Goal: Information Seeking & Learning: Learn about a topic

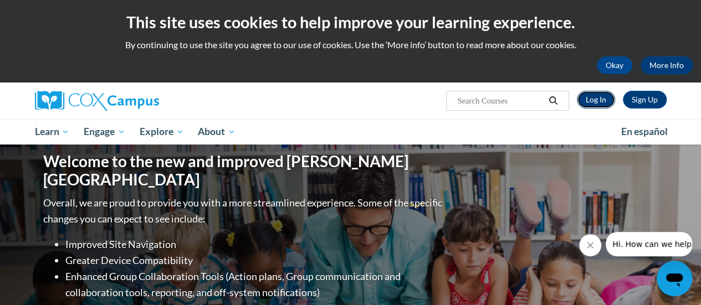
click at [597, 95] on link "Log In" at bounding box center [596, 100] width 38 height 18
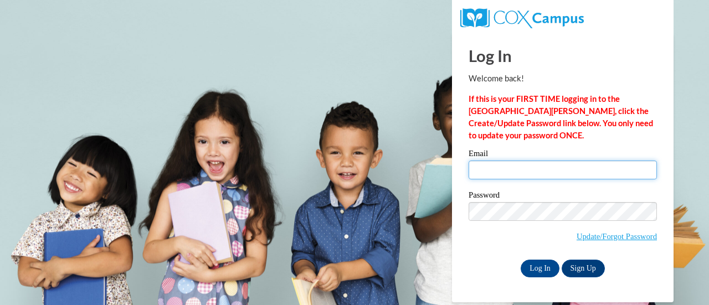
click at [518, 167] on input "Email" at bounding box center [563, 170] width 188 height 19
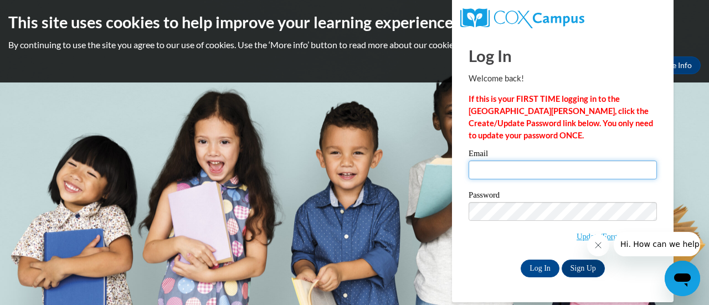
type input "[EMAIL_ADDRESS][DOMAIN_NAME]"
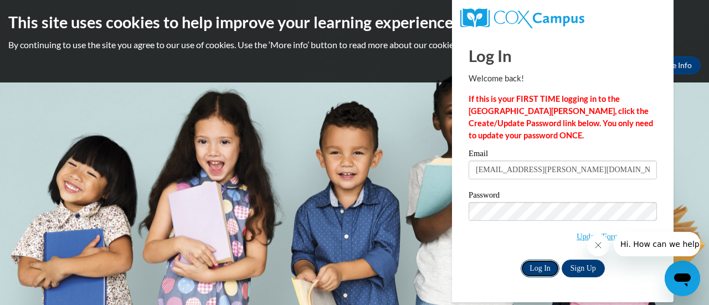
click at [537, 265] on input "Log In" at bounding box center [540, 269] width 39 height 18
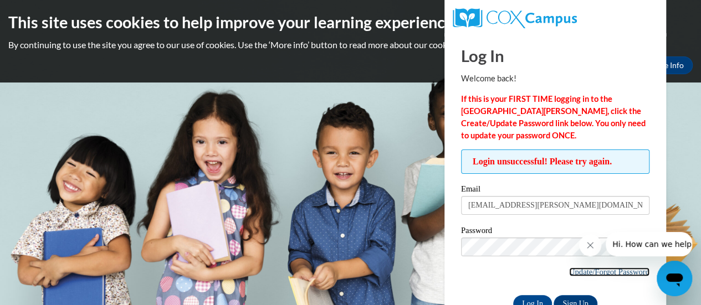
click at [621, 267] on link "Update/Forgot Password" at bounding box center [609, 271] width 80 height 9
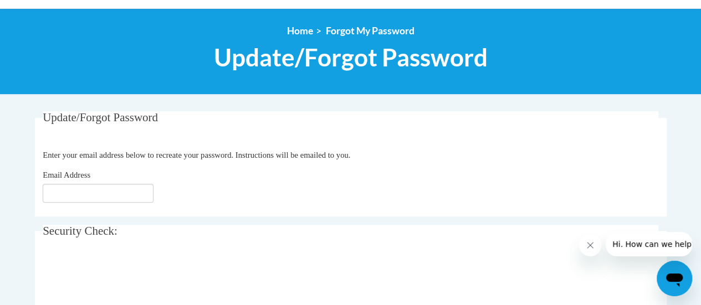
scroll to position [115, 0]
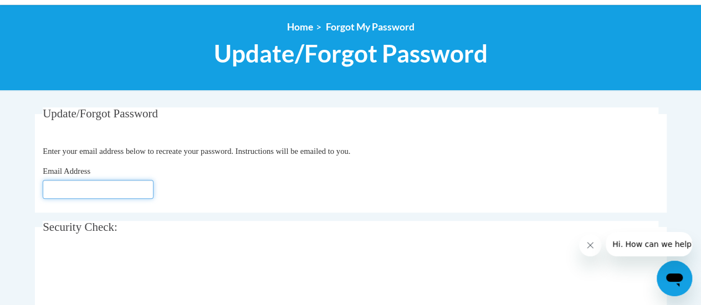
click at [52, 188] on input "Email Address" at bounding box center [98, 189] width 111 height 19
type input "[EMAIL_ADDRESS][DOMAIN_NAME]"
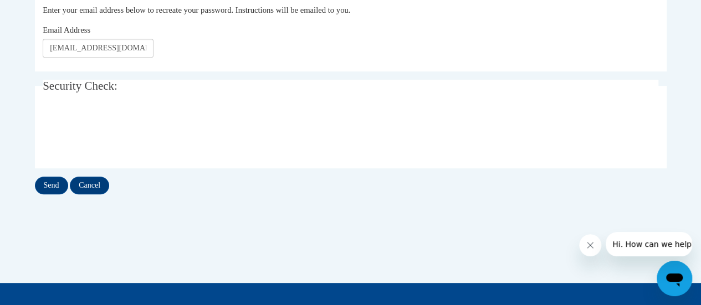
scroll to position [274, 0]
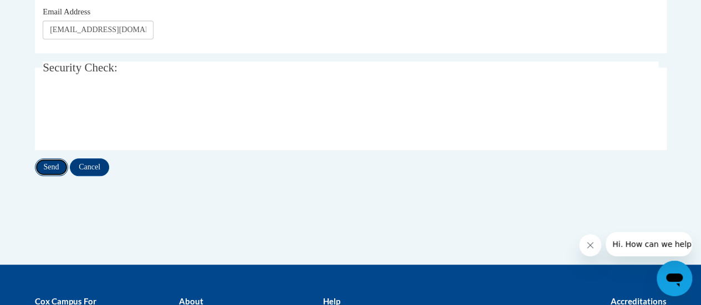
click at [52, 166] on input "Send" at bounding box center [51, 167] width 33 height 18
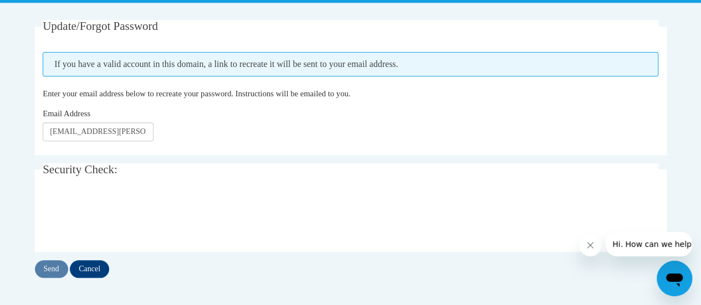
scroll to position [203, 0]
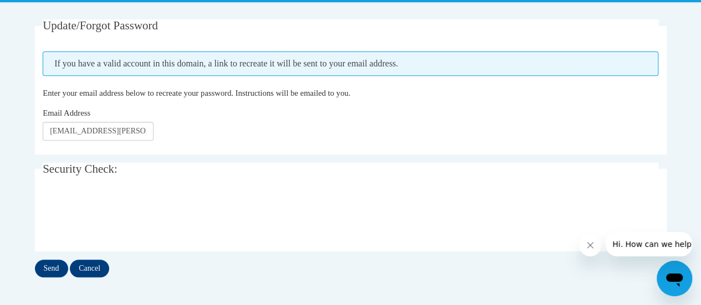
click at [678, 274] on icon "Open messaging window" at bounding box center [674, 280] width 17 height 13
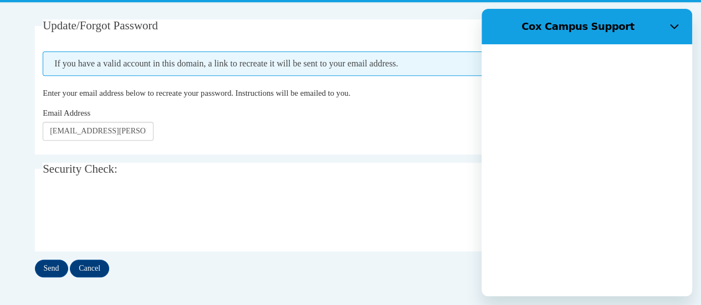
scroll to position [0, 0]
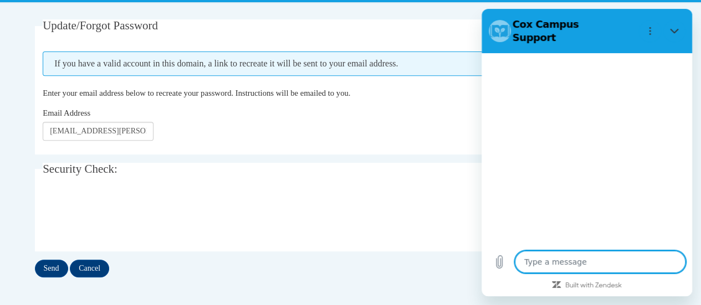
type textarea "x"
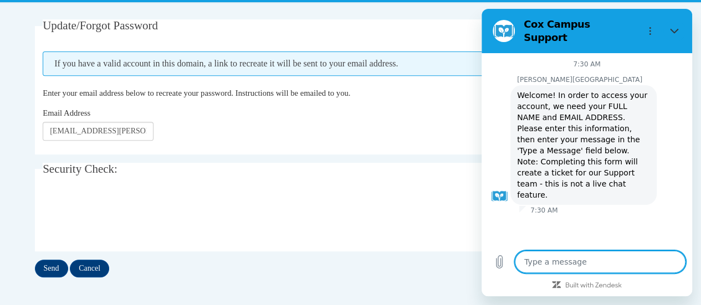
type textarea "I"
type textarea "x"
type textarea "I"
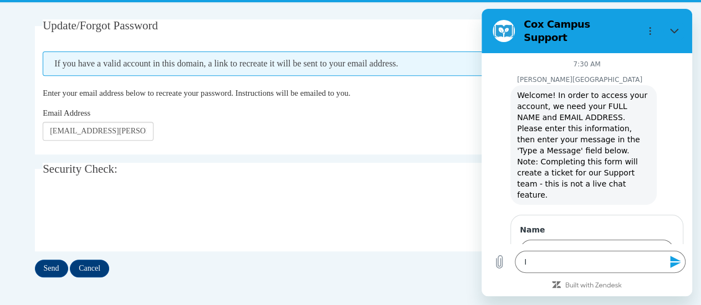
type textarea "x"
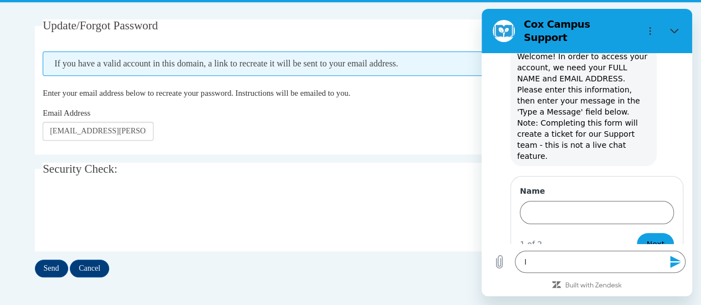
scroll to position [38, 0]
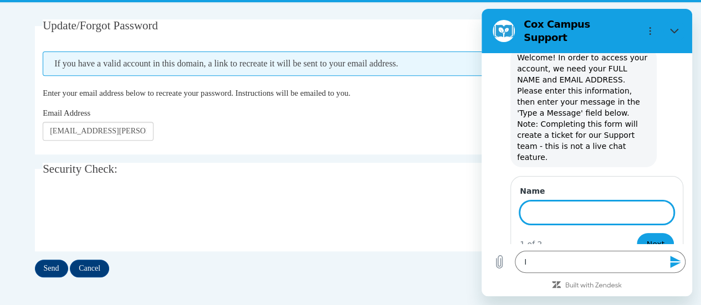
click at [541, 201] on input "Name" at bounding box center [596, 212] width 154 height 23
type input "Cara Lewis"
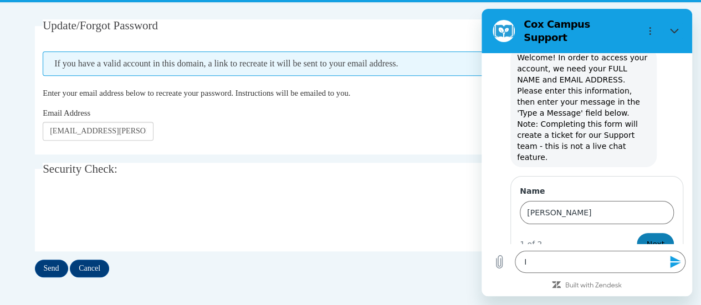
click at [652, 238] on span "Next" at bounding box center [655, 244] width 18 height 13
type textarea "x"
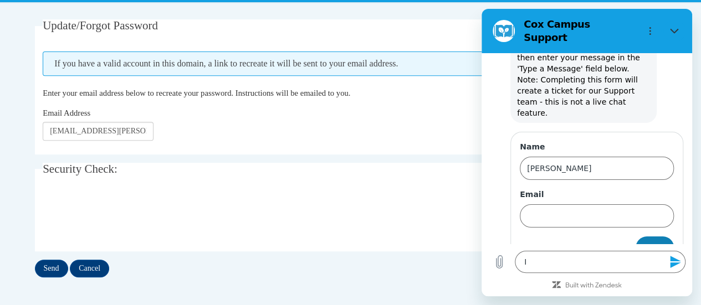
scroll to position [85, 0]
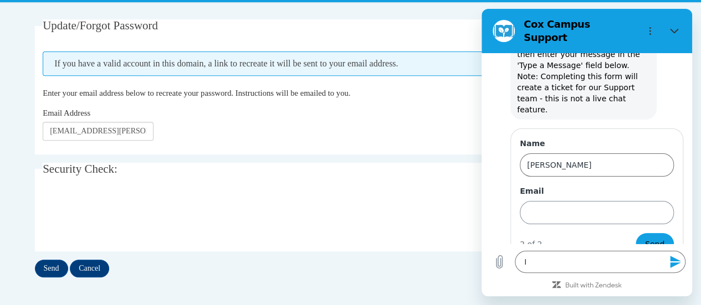
click at [557, 201] on input "Email" at bounding box center [596, 212] width 154 height 23
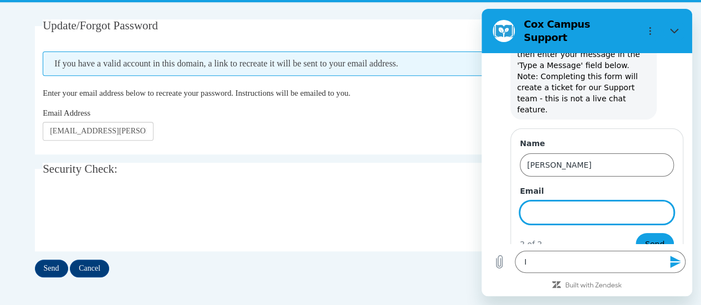
type input "[EMAIL_ADDRESS][PERSON_NAME][DOMAIN_NAME]"
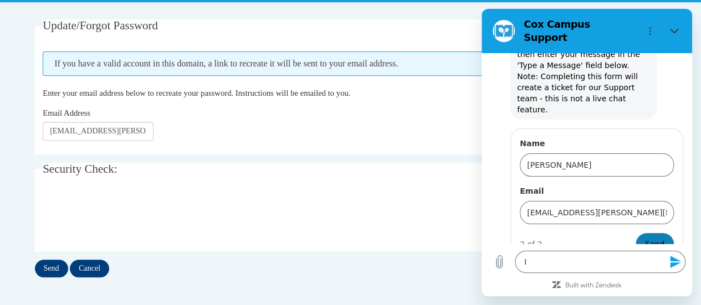
click at [645, 238] on span "Send" at bounding box center [654, 244] width 19 height 13
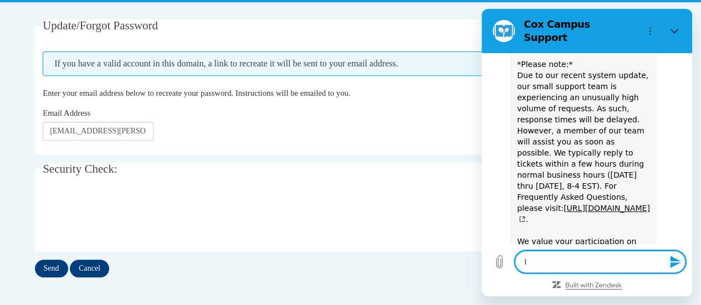
scroll to position [334, 0]
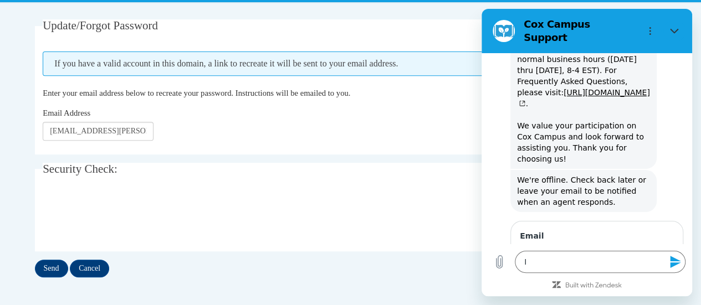
type textarea "x"
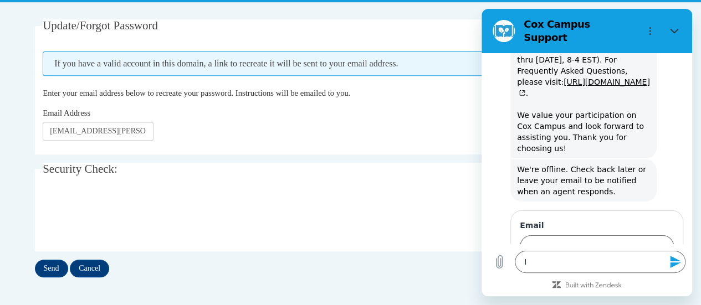
scroll to position [462, 0]
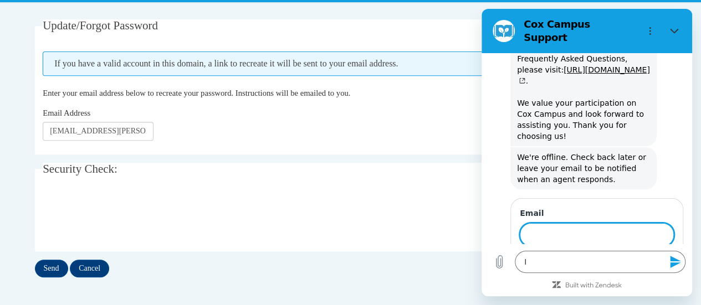
click at [559, 223] on input "Email" at bounding box center [596, 234] width 154 height 23
type input "cara.lewis@rusd.org"
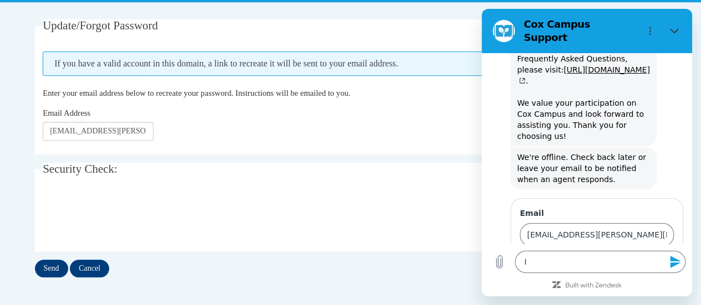
click at [638, 255] on button "Send" at bounding box center [654, 266] width 38 height 22
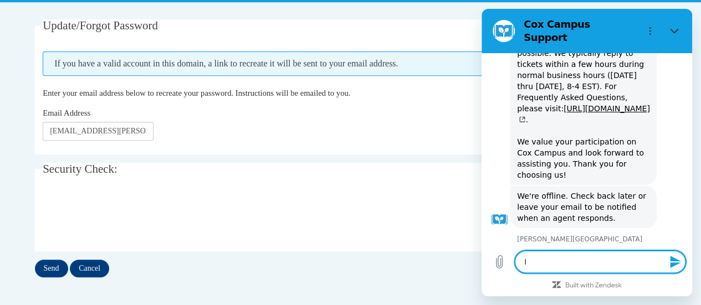
type textarea "x"
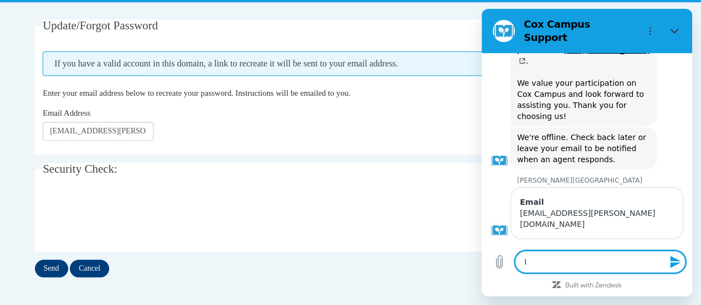
scroll to position [483, 0]
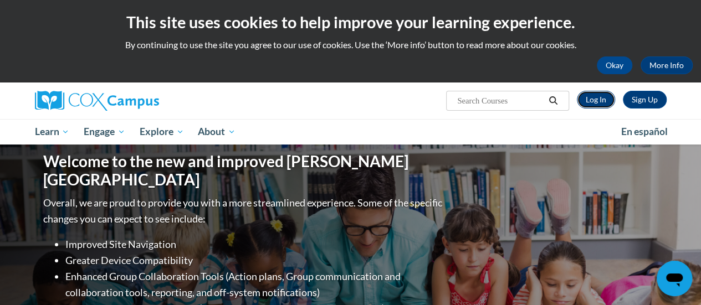
click at [593, 100] on link "Log In" at bounding box center [596, 100] width 38 height 18
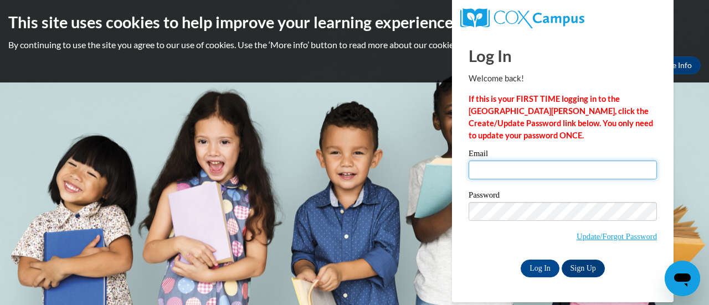
click at [500, 167] on input "Email" at bounding box center [563, 170] width 188 height 19
type input "[EMAIL_ADDRESS][PERSON_NAME][DOMAIN_NAME]"
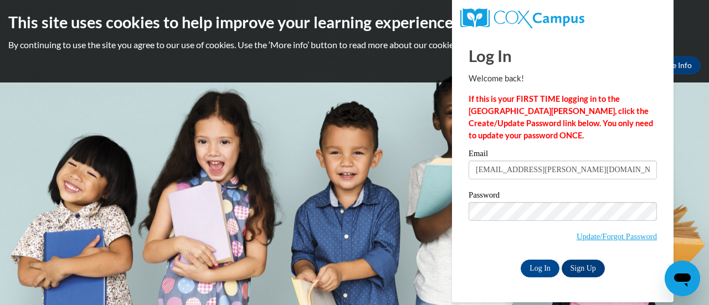
click at [479, 240] on span "Update/Forgot Password" at bounding box center [563, 225] width 188 height 46
click at [544, 266] on input "Log In" at bounding box center [540, 269] width 39 height 18
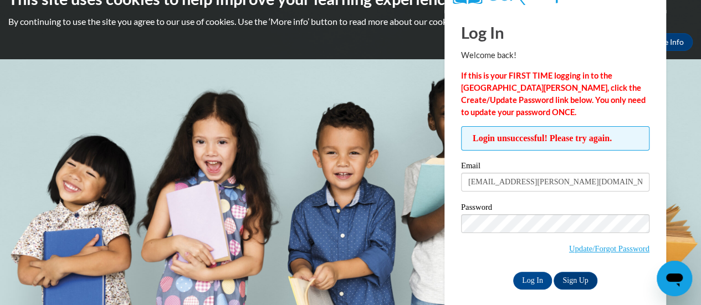
scroll to position [23, 0]
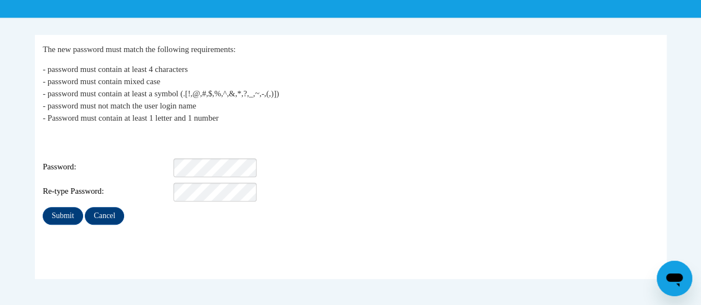
scroll to position [188, 0]
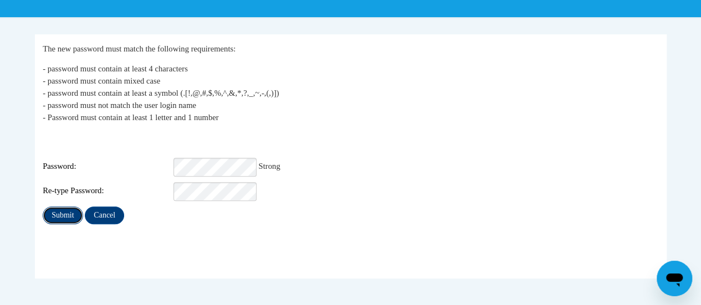
click at [52, 207] on input "Submit" at bounding box center [63, 216] width 40 height 18
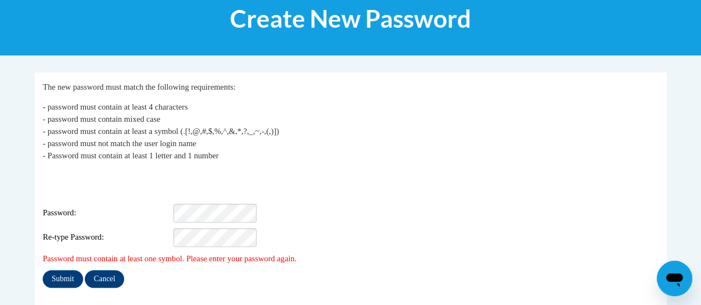
scroll to position [140, 0]
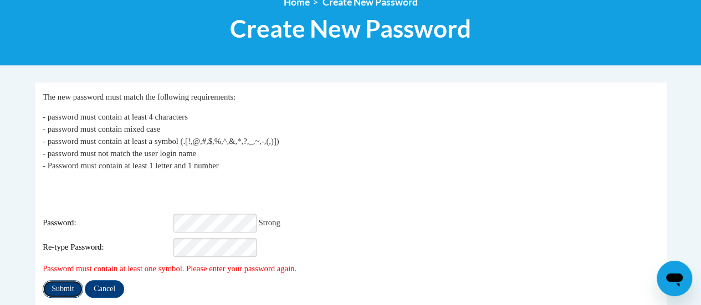
click at [71, 280] on input "Submit" at bounding box center [63, 289] width 40 height 18
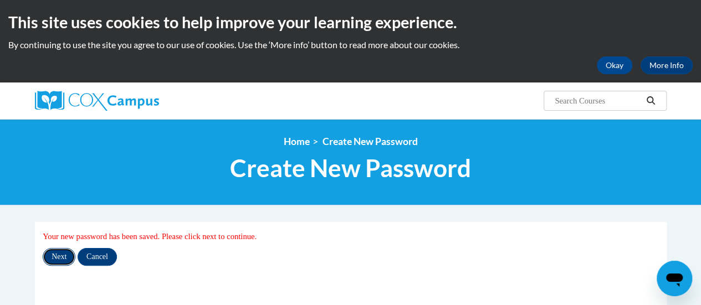
click at [59, 255] on input "Next" at bounding box center [59, 257] width 33 height 18
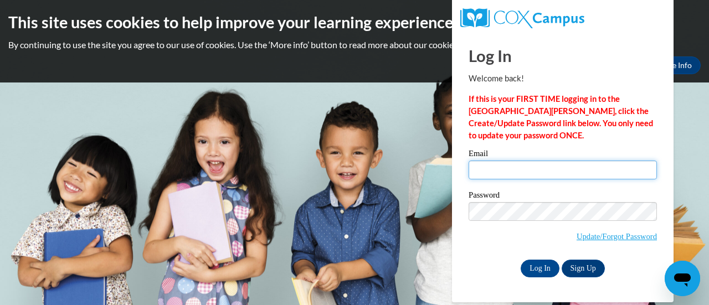
click at [514, 162] on input "Email" at bounding box center [563, 170] width 188 height 19
type input "cara.lewis@rusd.org"
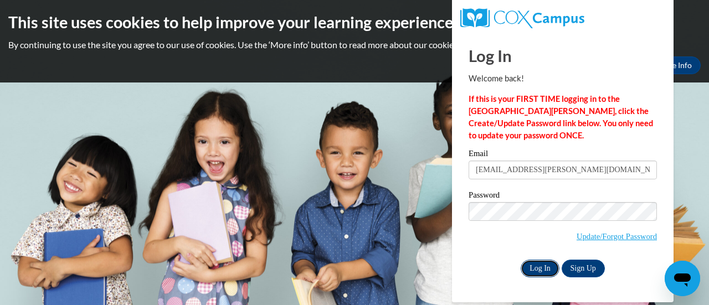
click at [533, 264] on input "Log In" at bounding box center [540, 269] width 39 height 18
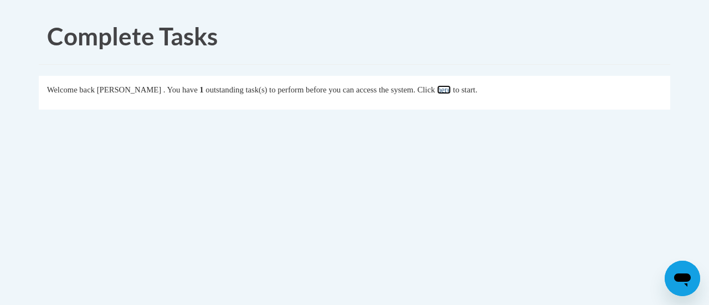
click at [451, 89] on link "here" at bounding box center [444, 89] width 14 height 9
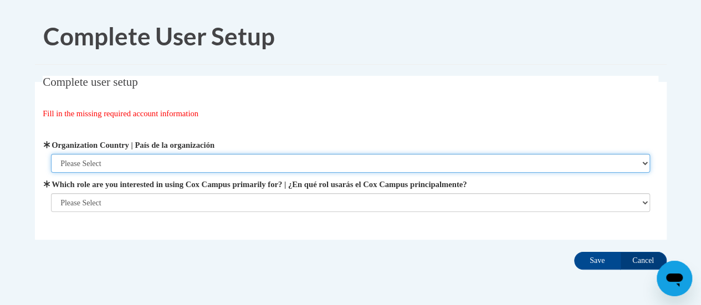
click at [127, 162] on select "Please Select [GEOGRAPHIC_DATA] | [GEOGRAPHIC_DATA] Outside of [GEOGRAPHIC_DATA…" at bounding box center [350, 163] width 599 height 19
select select "ad49bcad-a171-4b2e-b99c-48b446064914"
click at [51, 154] on select "Please Select [GEOGRAPHIC_DATA] | [GEOGRAPHIC_DATA] Outside of [GEOGRAPHIC_DATA…" at bounding box center [350, 163] width 599 height 19
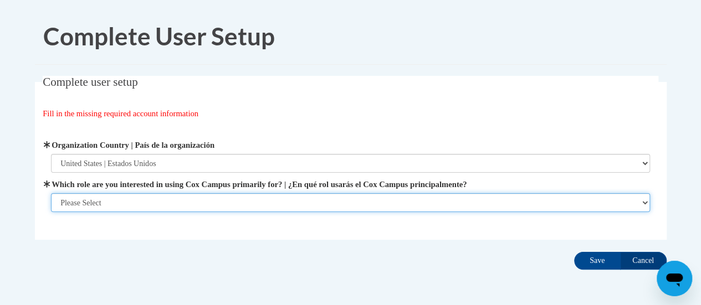
click at [102, 203] on select "Please Select College/University | Colegio/Universidad Community/Nonprofit Part…" at bounding box center [350, 202] width 599 height 19
select select "fbf2d438-af2f-41f8-98f1-81c410e29de3"
click at [51, 212] on select "Please Select College/University | Colegio/Universidad Community/Nonprofit Part…" at bounding box center [350, 202] width 599 height 19
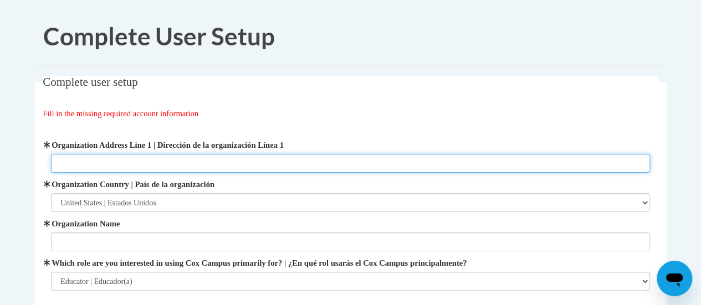
click at [153, 158] on input "Organization Address Line 1 | Dirección de la organización Línea 1" at bounding box center [350, 163] width 599 height 19
type input "1347 S Emmertsen Rd"
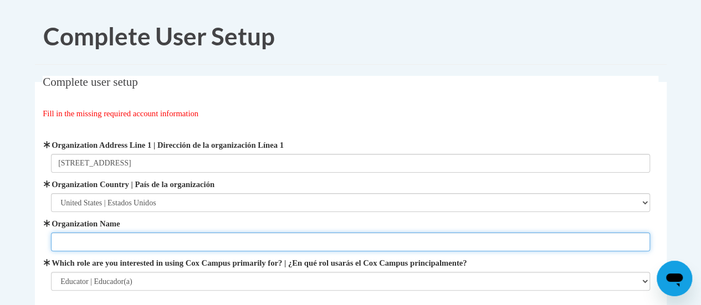
click at [91, 244] on input "Organization Name" at bounding box center [350, 242] width 599 height 19
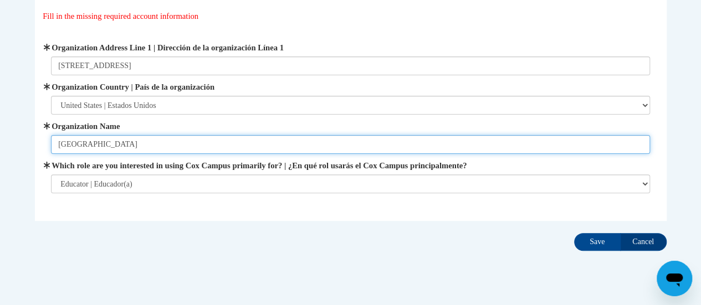
scroll to position [101, 0]
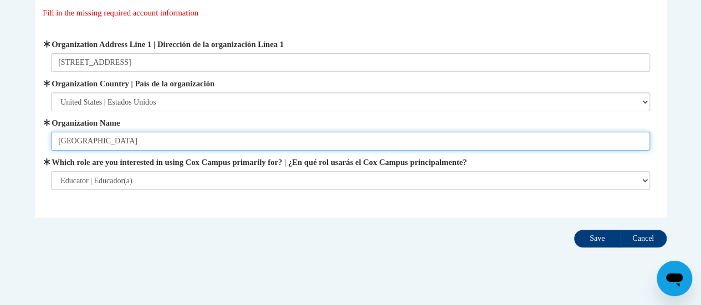
type input "Racine Unified School District"
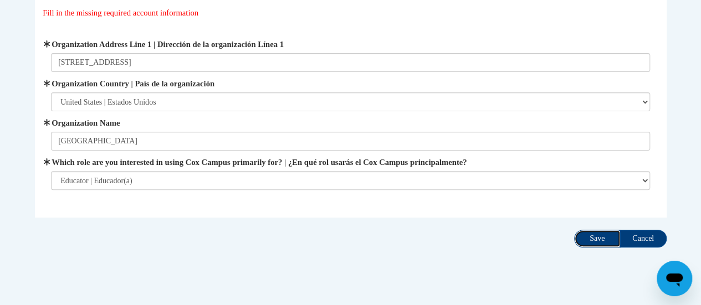
click at [596, 239] on input "Save" at bounding box center [597, 239] width 47 height 18
click at [609, 237] on input "Save" at bounding box center [597, 239] width 47 height 18
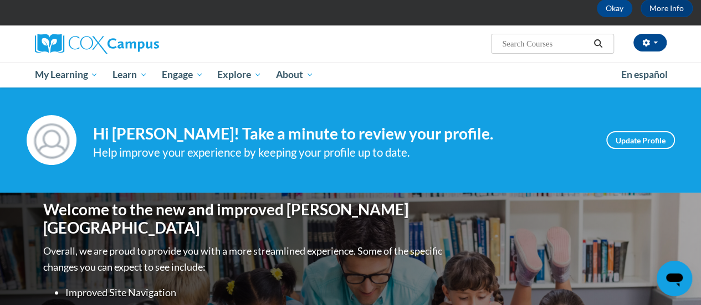
scroll to position [83, 0]
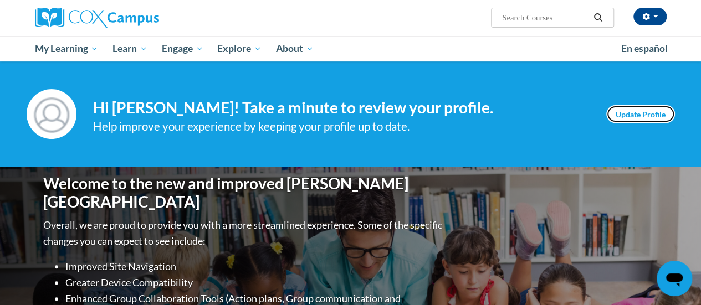
click at [621, 109] on link "Update Profile" at bounding box center [640, 114] width 69 height 18
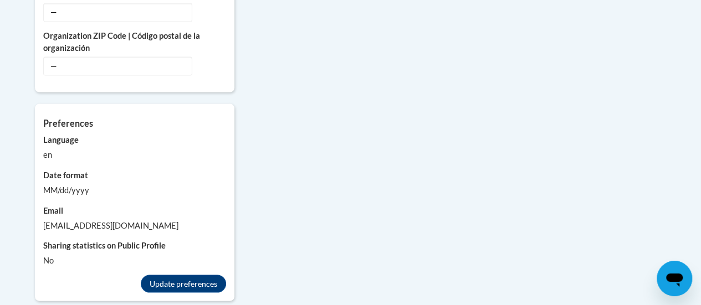
scroll to position [1020, 0]
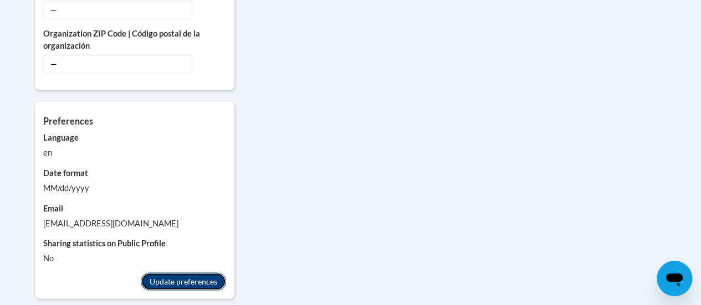
click at [178, 272] on button "Update preferences" at bounding box center [183, 281] width 85 height 18
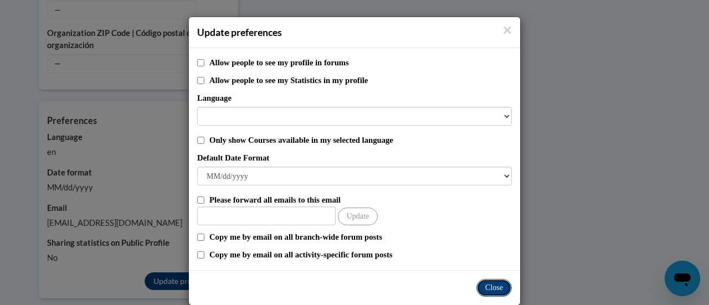
click at [482, 290] on button "Close" at bounding box center [493, 288] width 35 height 18
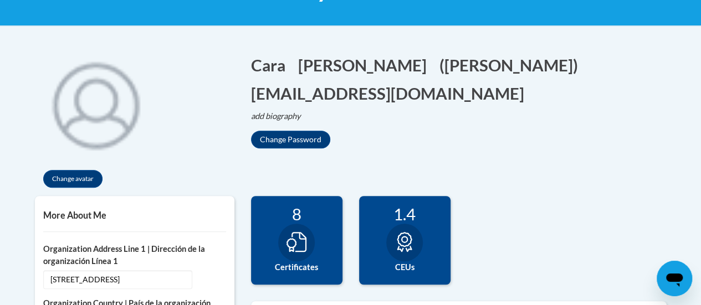
scroll to position [0, 0]
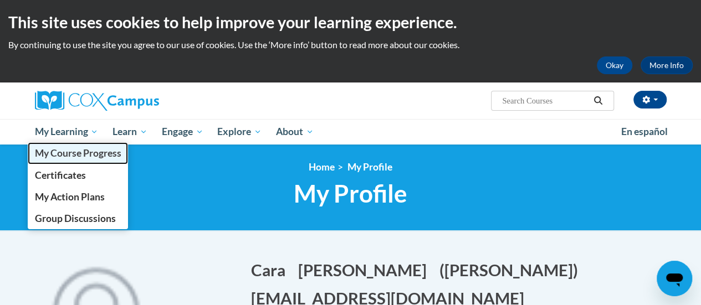
click at [74, 153] on span "My Course Progress" at bounding box center [77, 153] width 86 height 12
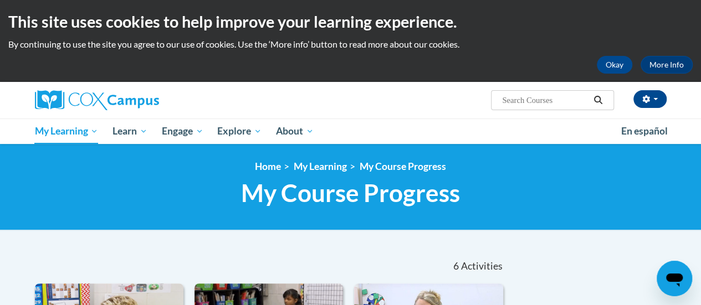
scroll to position [1, 0]
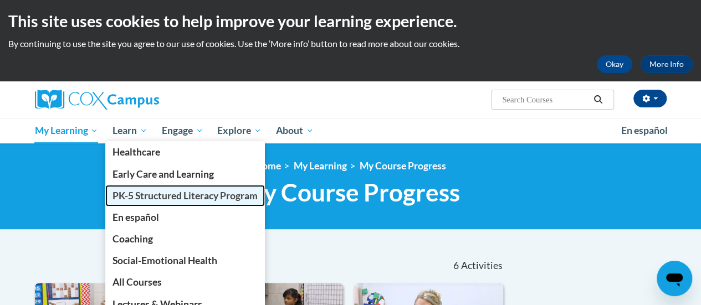
click at [147, 197] on span "PK-5 Structured Literacy Program" at bounding box center [184, 196] width 145 height 12
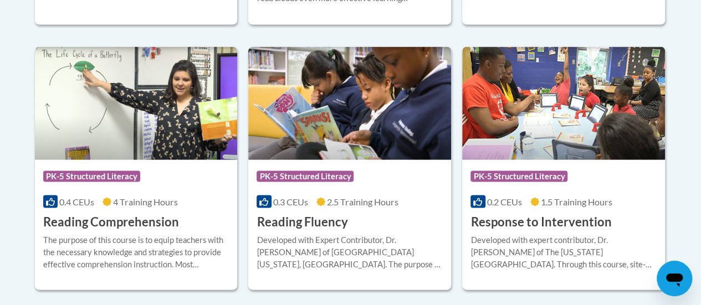
scroll to position [1048, 0]
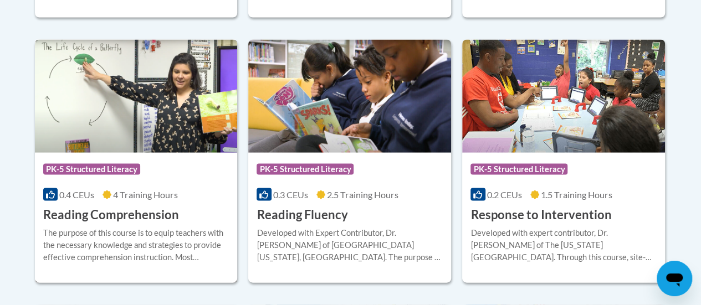
click at [114, 168] on span "PK-5 Structured Literacy" at bounding box center [91, 168] width 97 height 11
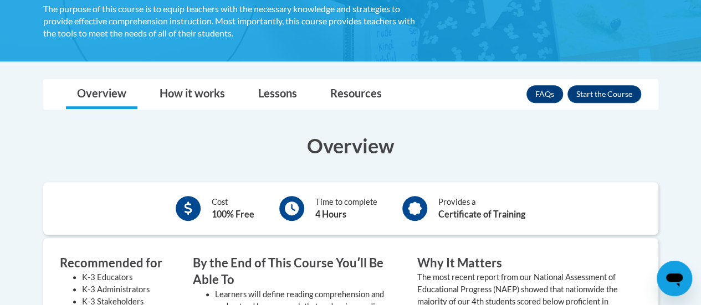
scroll to position [230, 0]
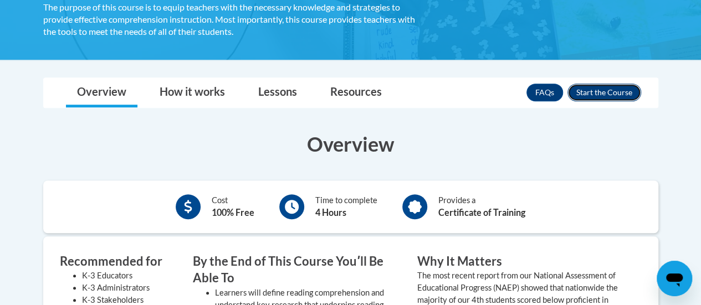
click at [602, 91] on button "Enroll" at bounding box center [604, 93] width 74 height 18
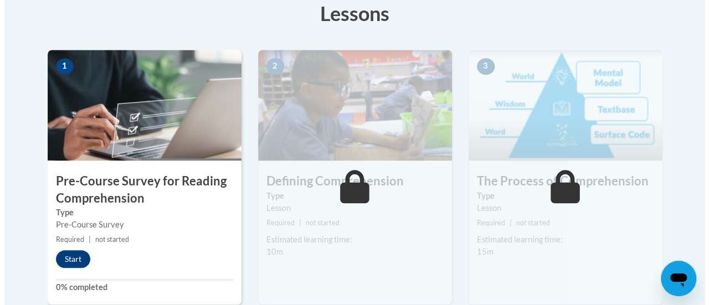
scroll to position [323, 0]
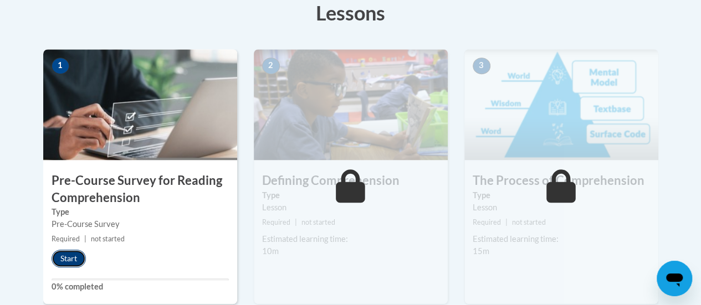
click at [68, 261] on button "Start" at bounding box center [69, 259] width 34 height 18
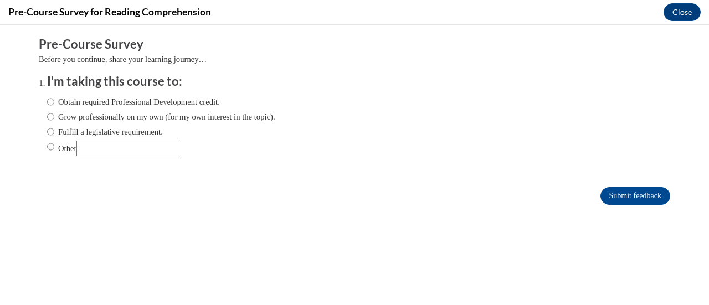
scroll to position [0, 0]
click at [47, 100] on input "Obtain required Professional Development credit." at bounding box center [50, 102] width 7 height 12
radio input "true"
click at [622, 197] on input "Submit feedback" at bounding box center [635, 196] width 70 height 18
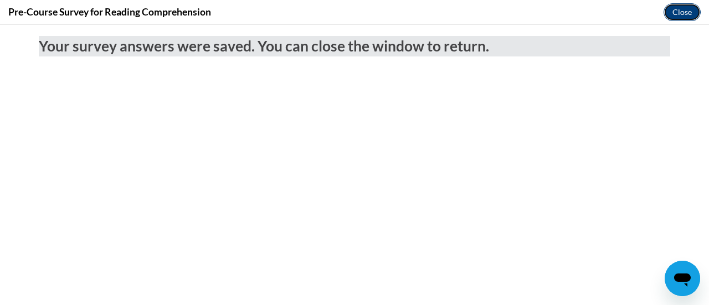
click at [676, 11] on button "Close" at bounding box center [681, 12] width 37 height 18
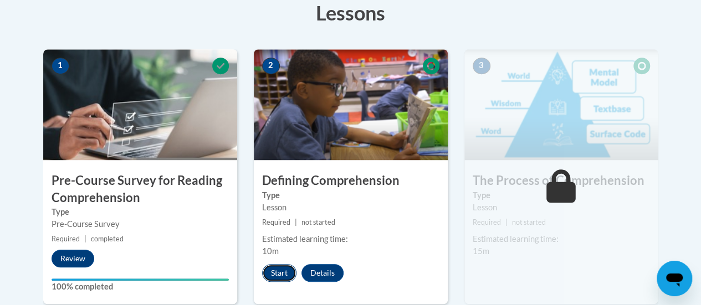
click at [281, 269] on button "Start" at bounding box center [279, 273] width 34 height 18
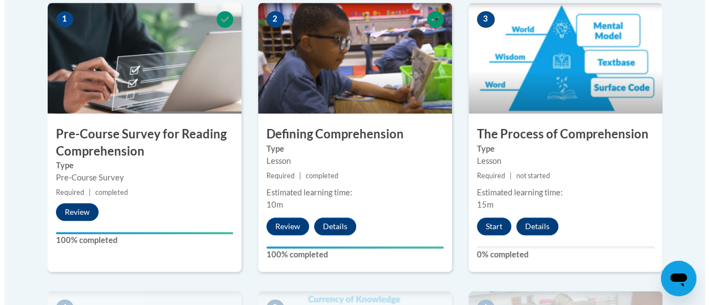
scroll to position [371, 0]
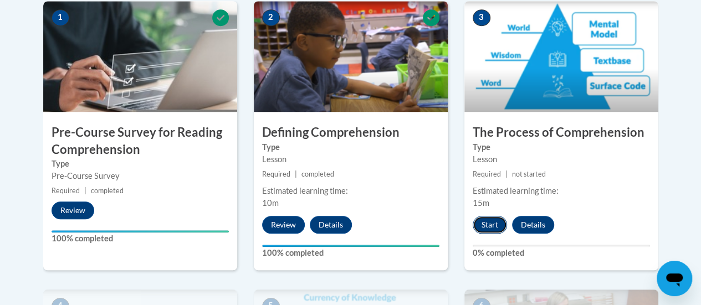
click at [484, 224] on button "Start" at bounding box center [489, 225] width 34 height 18
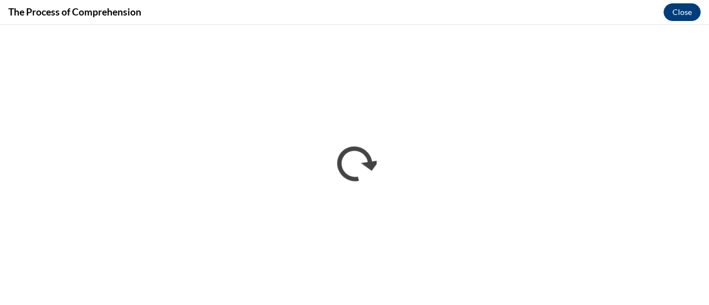
scroll to position [0, 0]
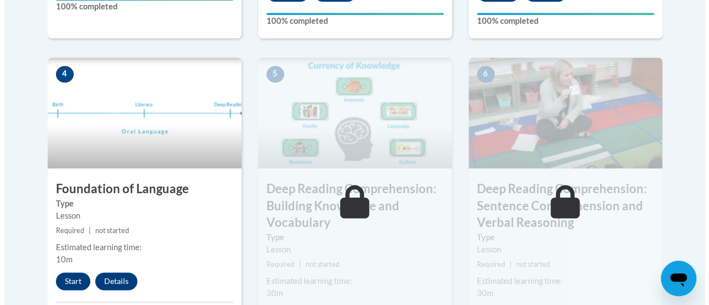
scroll to position [615, 0]
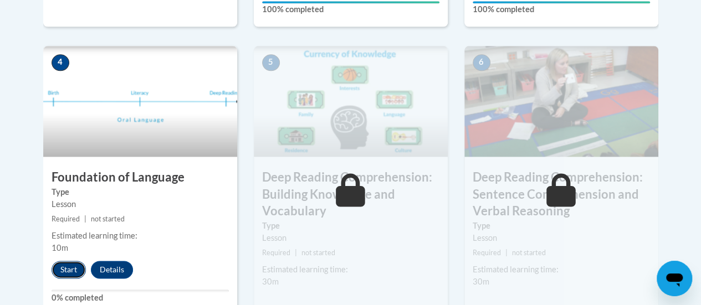
click at [60, 268] on button "Start" at bounding box center [69, 270] width 34 height 18
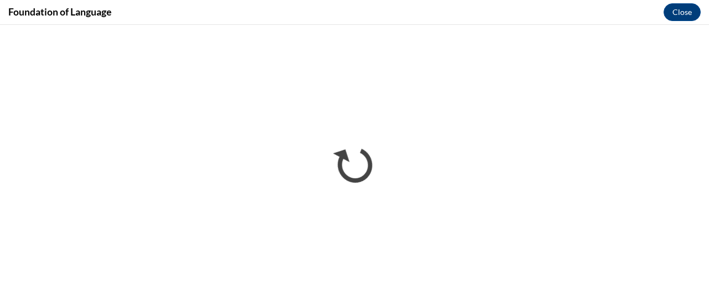
scroll to position [0, 0]
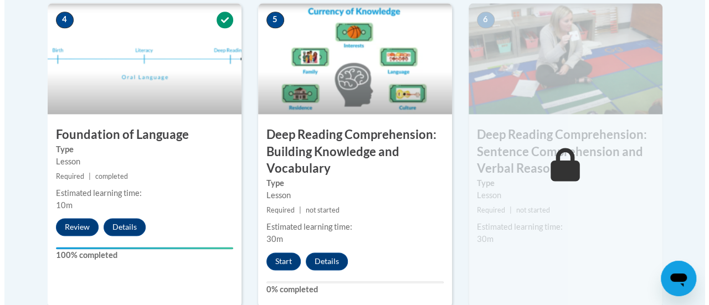
scroll to position [668, 0]
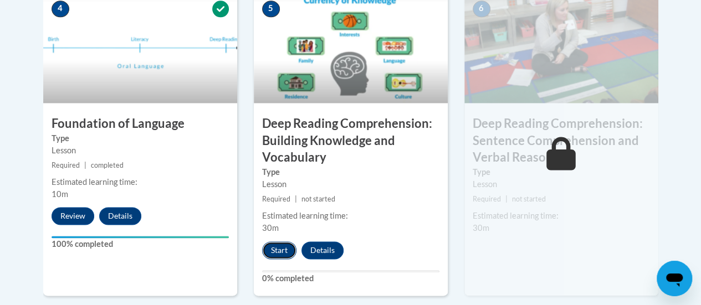
click at [280, 245] on button "Start" at bounding box center [279, 250] width 34 height 18
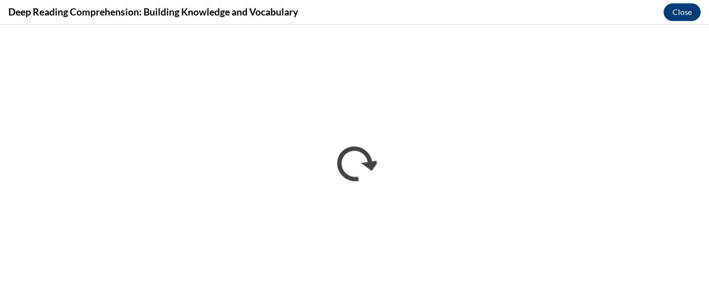
scroll to position [0, 0]
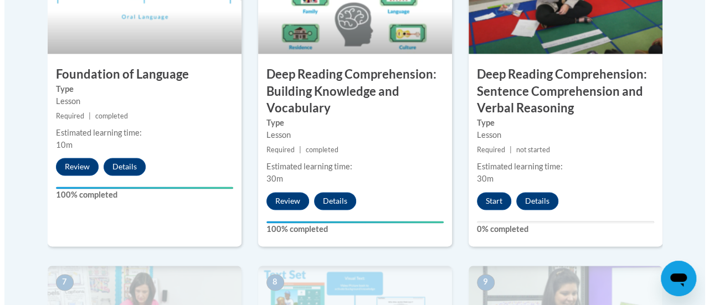
scroll to position [718, 0]
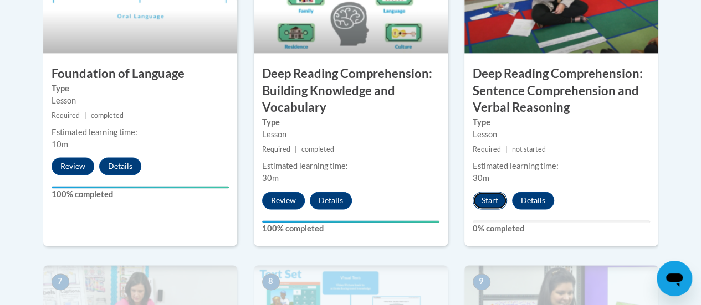
click at [489, 200] on button "Start" at bounding box center [489, 201] width 34 height 18
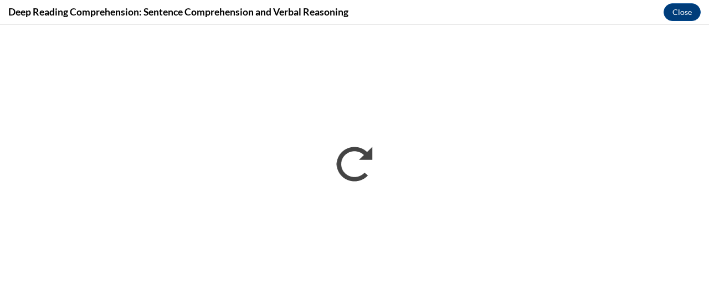
scroll to position [0, 0]
